Goal: Transaction & Acquisition: Purchase product/service

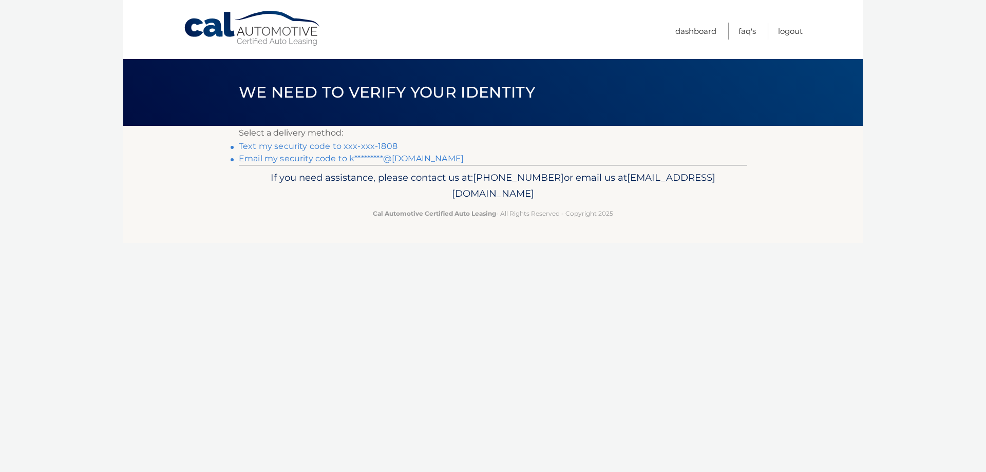
click at [245, 148] on link "Text my security code to xxx-xxx-1808" at bounding box center [318, 146] width 159 height 10
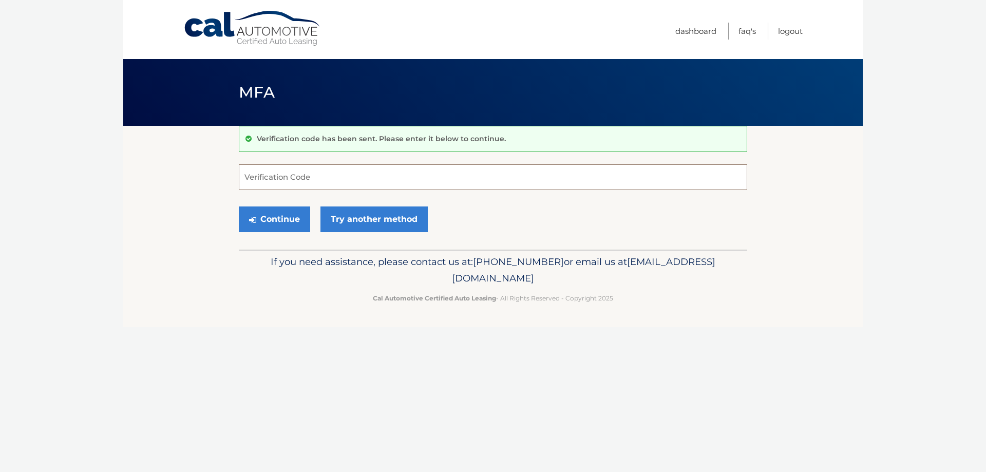
click at [262, 178] on input "Verification Code" at bounding box center [493, 177] width 508 height 26
type input "219864"
click at [279, 219] on button "Continue" at bounding box center [274, 219] width 71 height 26
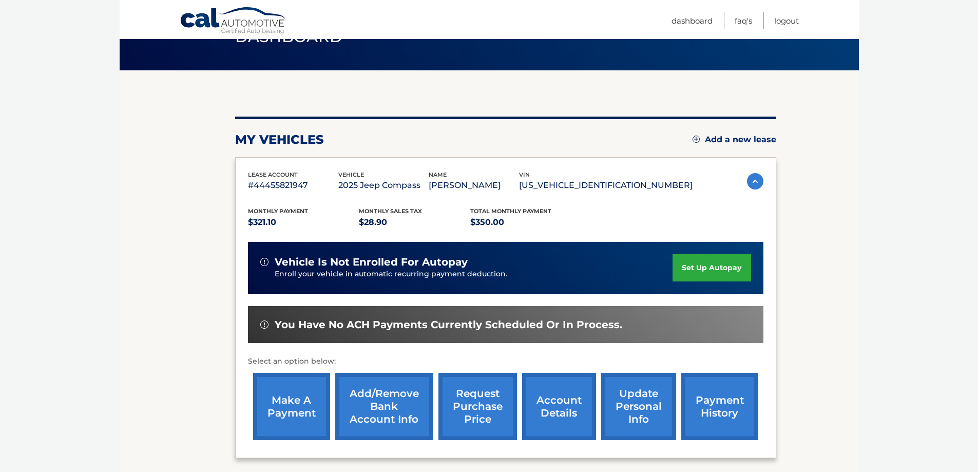
scroll to position [150, 0]
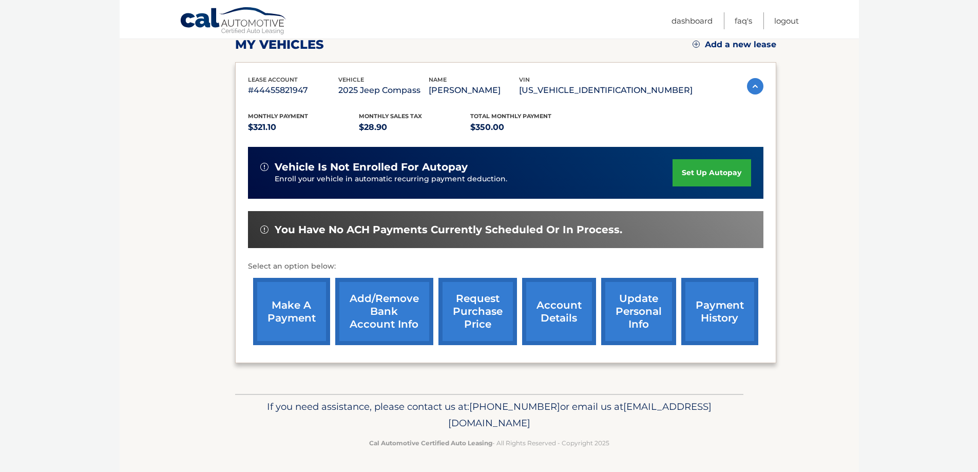
click at [308, 312] on link "make a payment" at bounding box center [291, 311] width 77 height 67
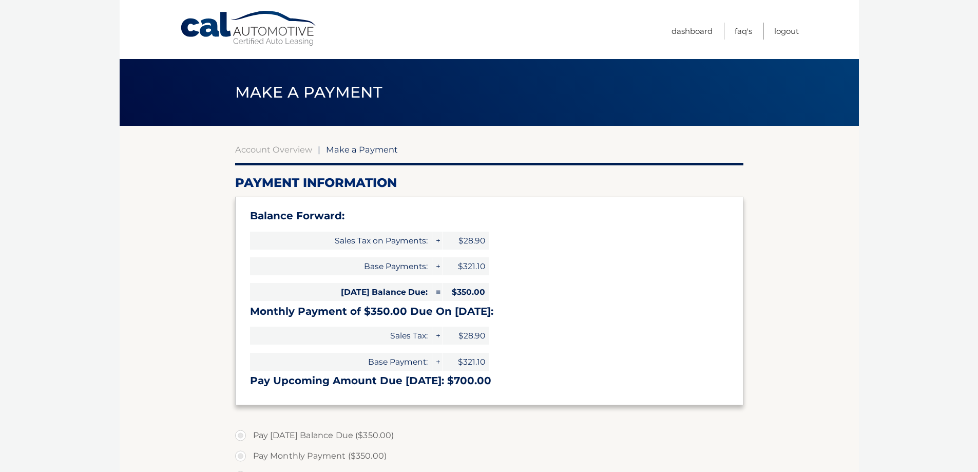
select select "YjBhMzdkMTYtNjQ0Ny00ODJhLWFlYjYtZTNhYWE2MjFkMjBh"
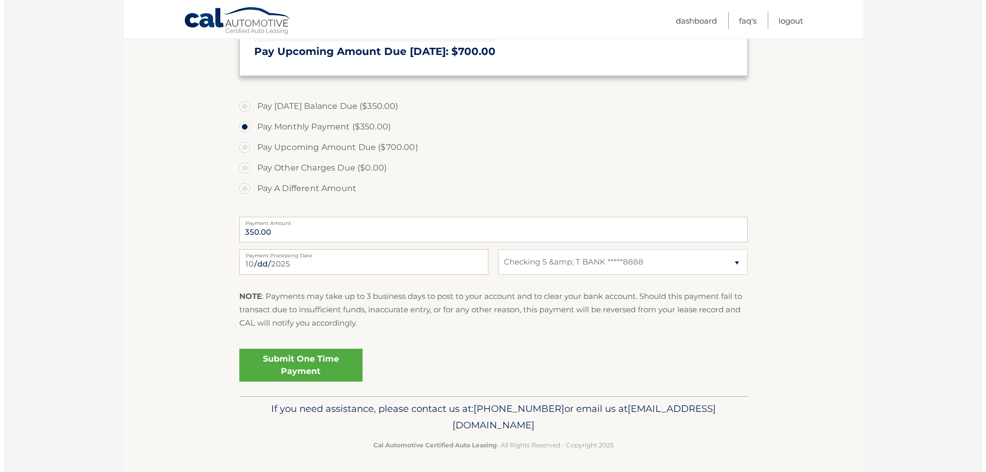
scroll to position [331, 0]
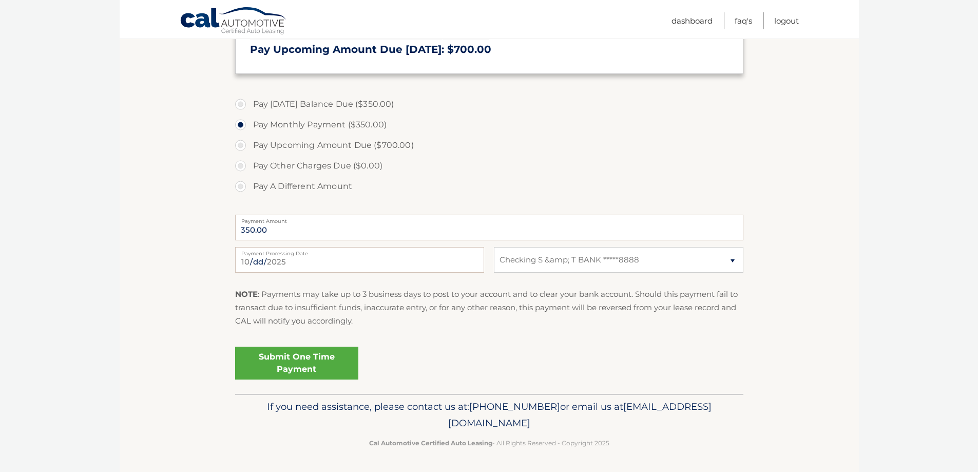
click at [322, 363] on link "Submit One Time Payment" at bounding box center [296, 363] width 123 height 33
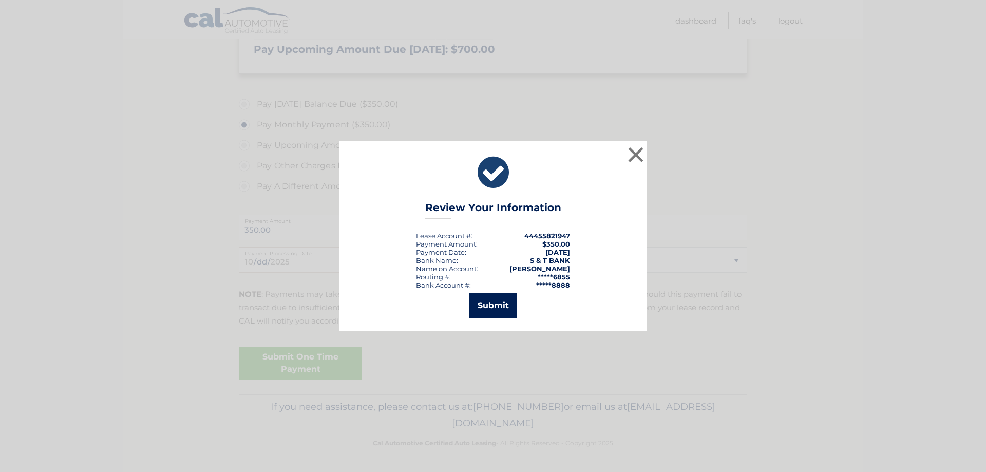
click at [484, 311] on button "Submit" at bounding box center [493, 305] width 48 height 25
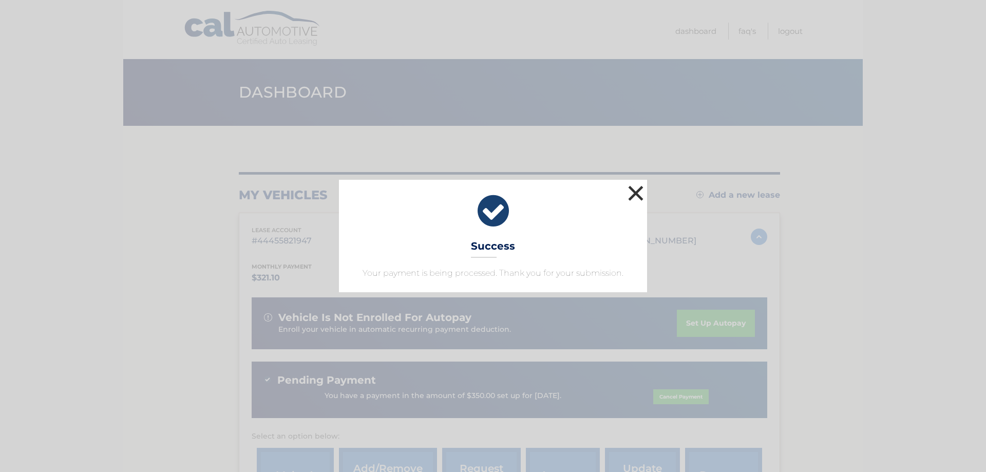
click at [631, 196] on button "×" at bounding box center [635, 193] width 21 height 21
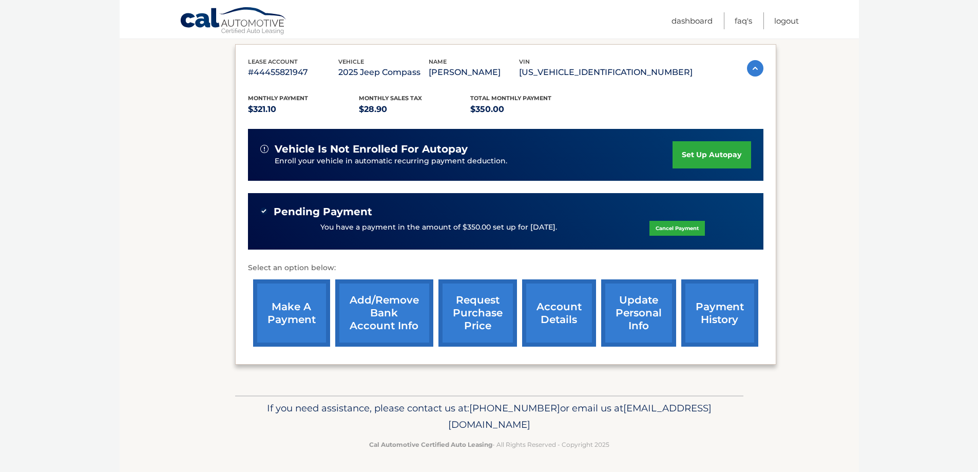
scroll to position [170, 0]
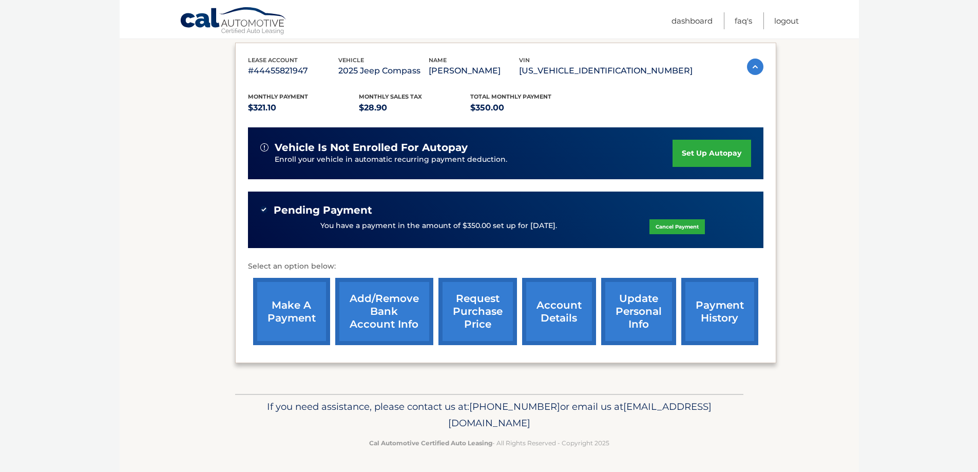
click at [738, 318] on link "payment history" at bounding box center [719, 311] width 77 height 67
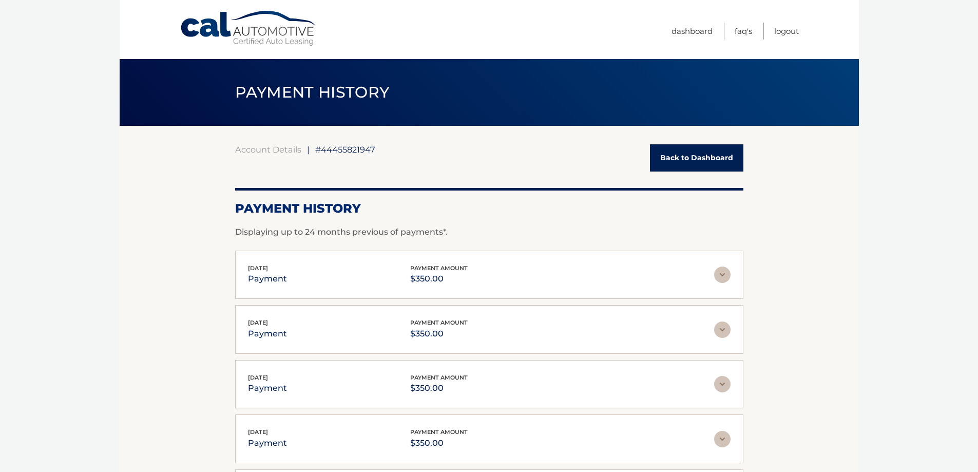
click at [670, 155] on link "Back to Dashboard" at bounding box center [696, 157] width 93 height 27
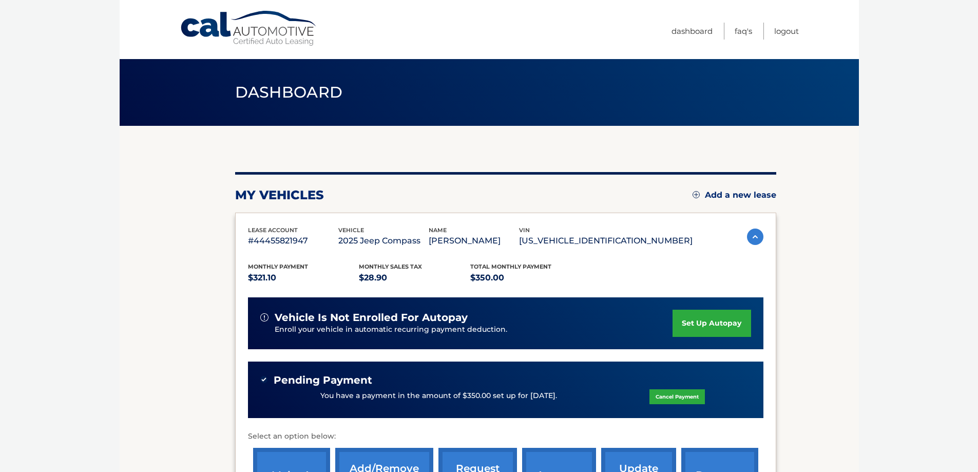
scroll to position [170, 0]
